Goal: Information Seeking & Learning: Learn about a topic

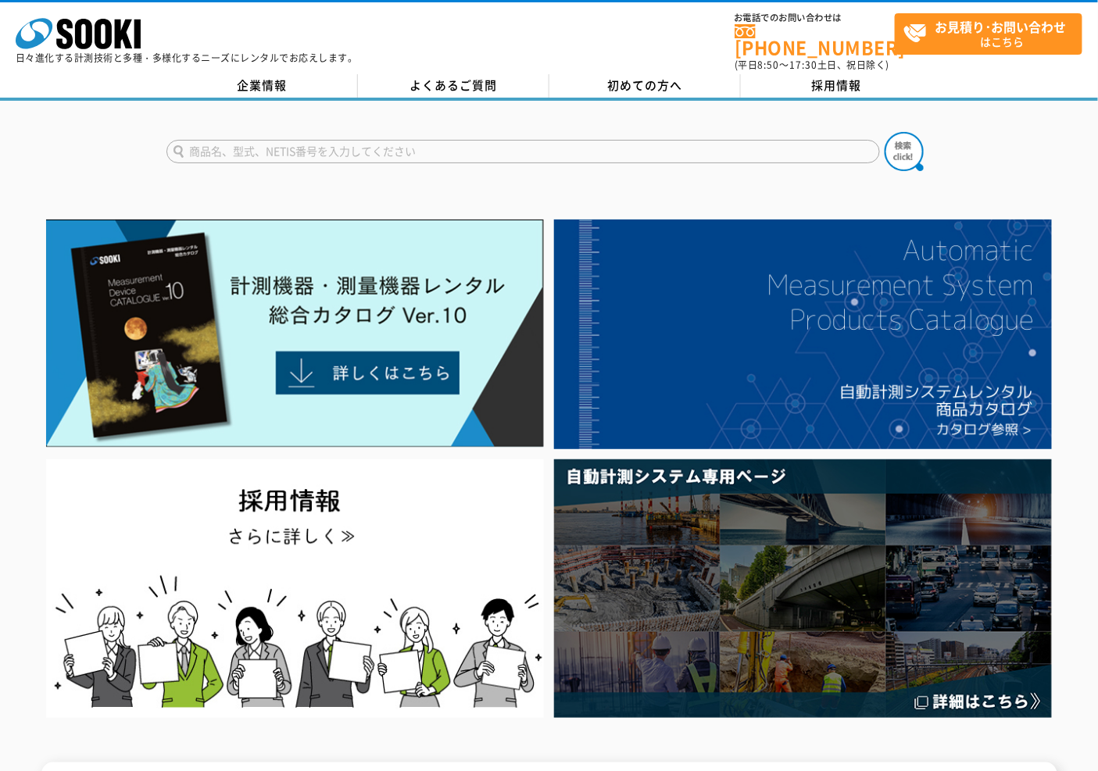
click at [334, 140] on input "text" at bounding box center [522, 151] width 713 height 23
click at [264, 140] on input "GX" at bounding box center [522, 151] width 713 height 23
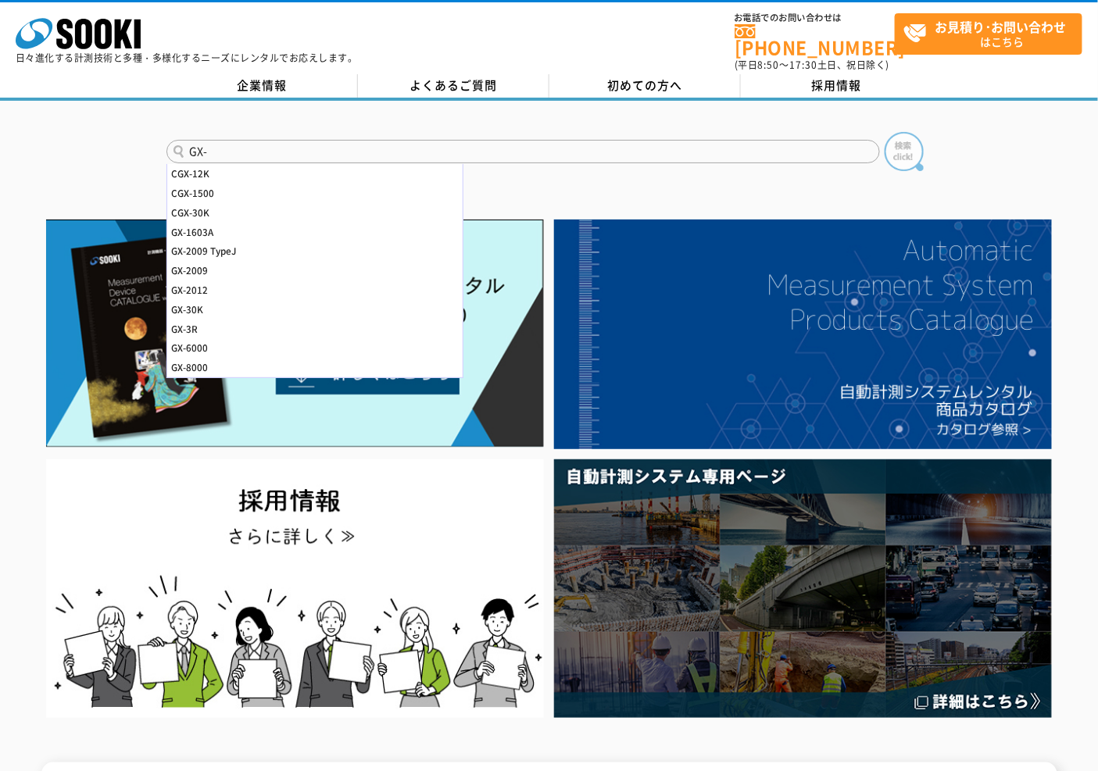
type input "GX-"
click at [911, 142] on img at bounding box center [903, 151] width 39 height 39
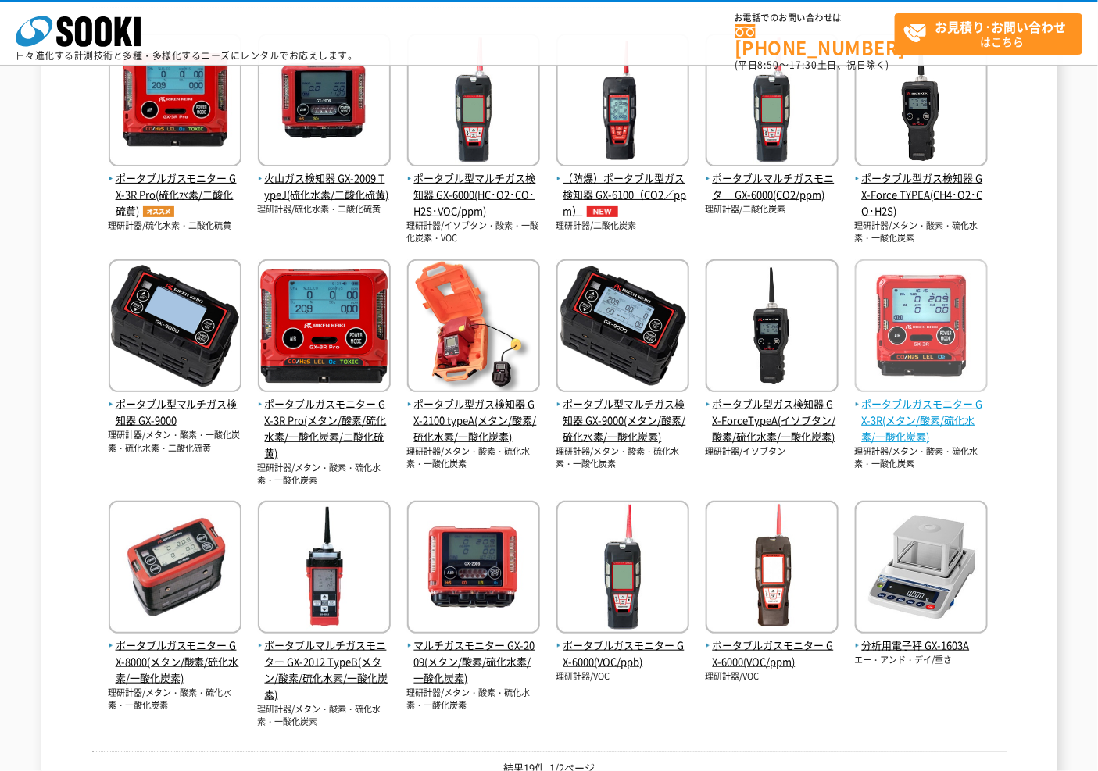
scroll to position [434, 0]
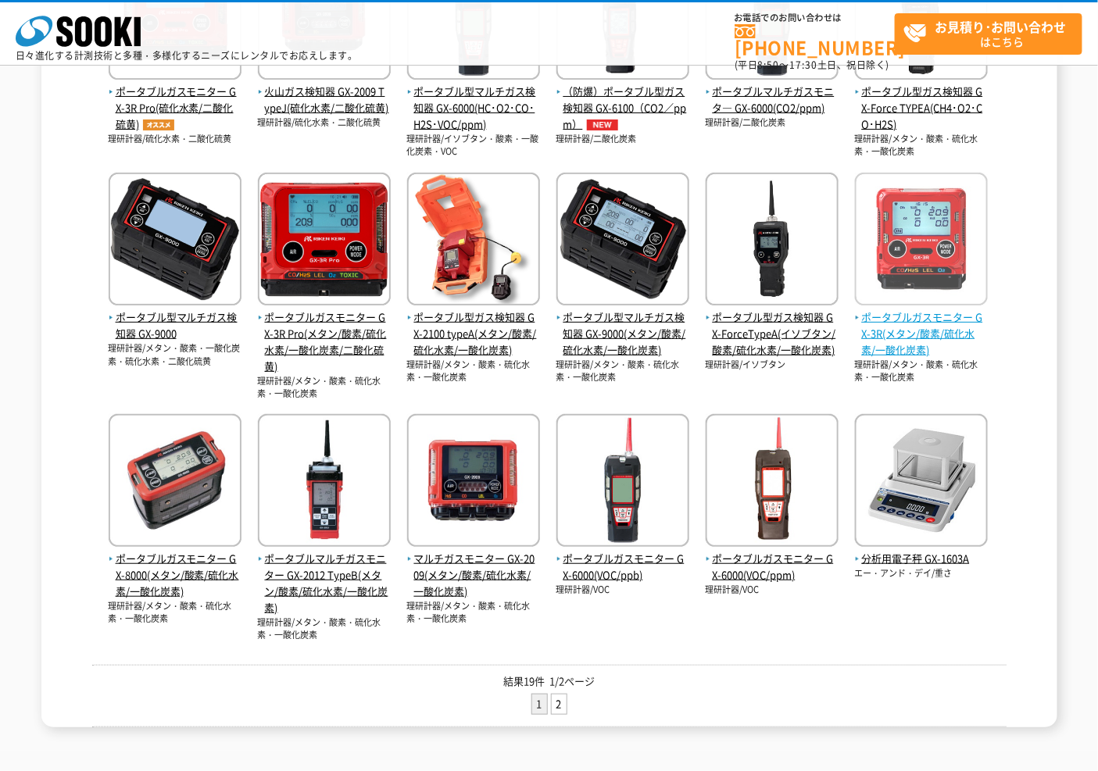
click at [909, 313] on span "ポータブルガスモニター GX-3R(メタン/酸素/硫化水素/一酸化炭素)" at bounding box center [921, 333] width 133 height 48
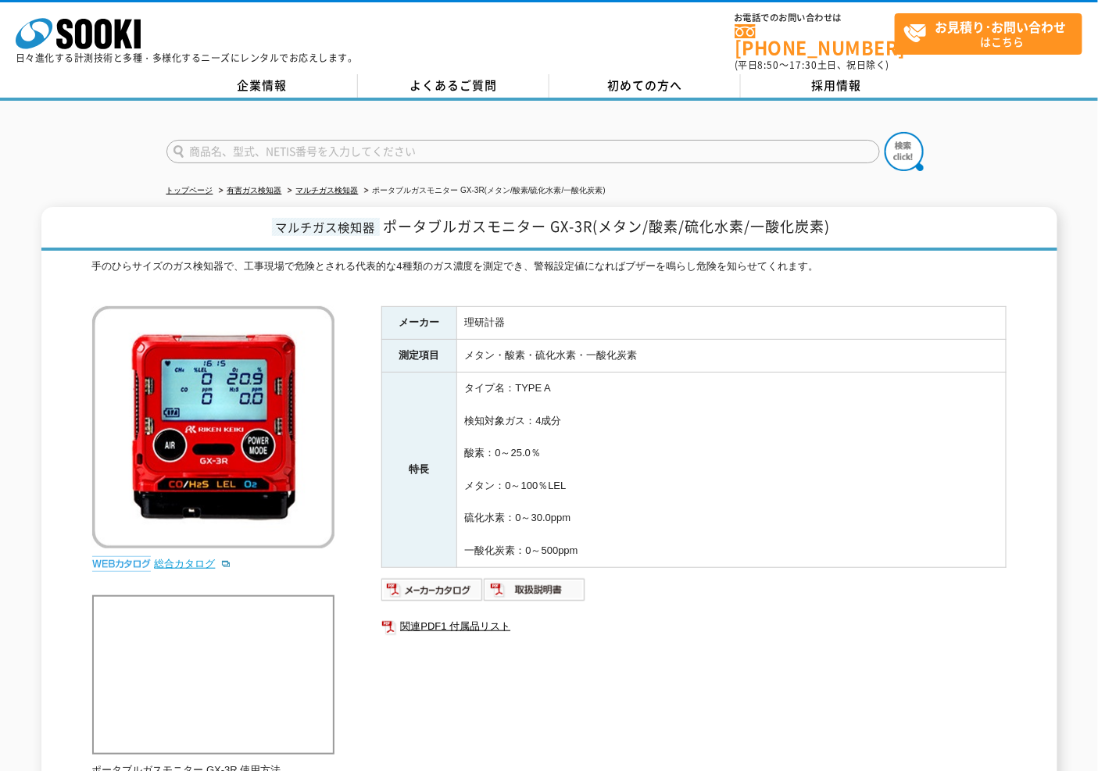
click at [191, 558] on link "総合カタログ" at bounding box center [193, 564] width 77 height 12
click at [514, 581] on img at bounding box center [535, 589] width 102 height 25
